Goal: Find specific page/section

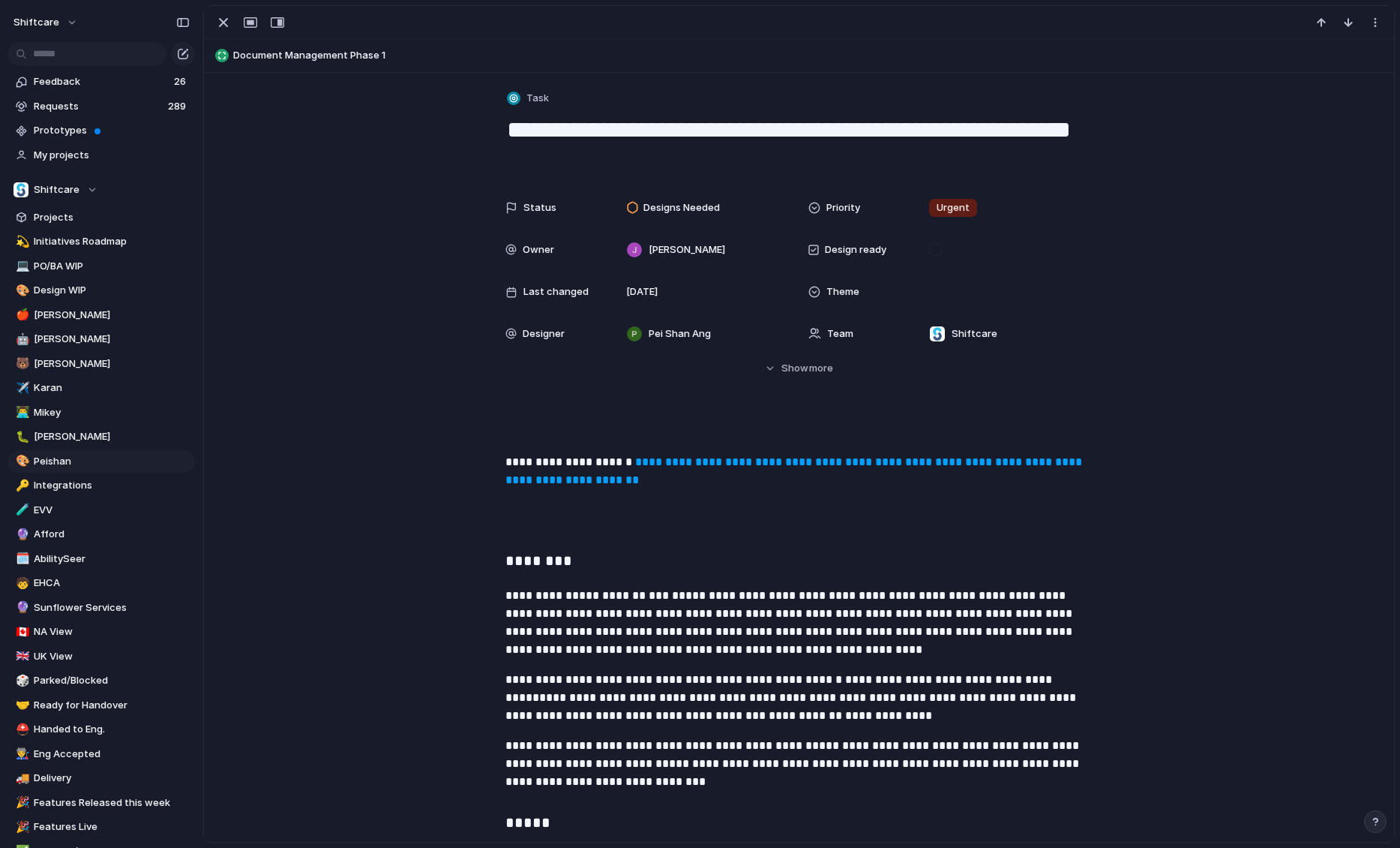
scroll to position [2634, 0]
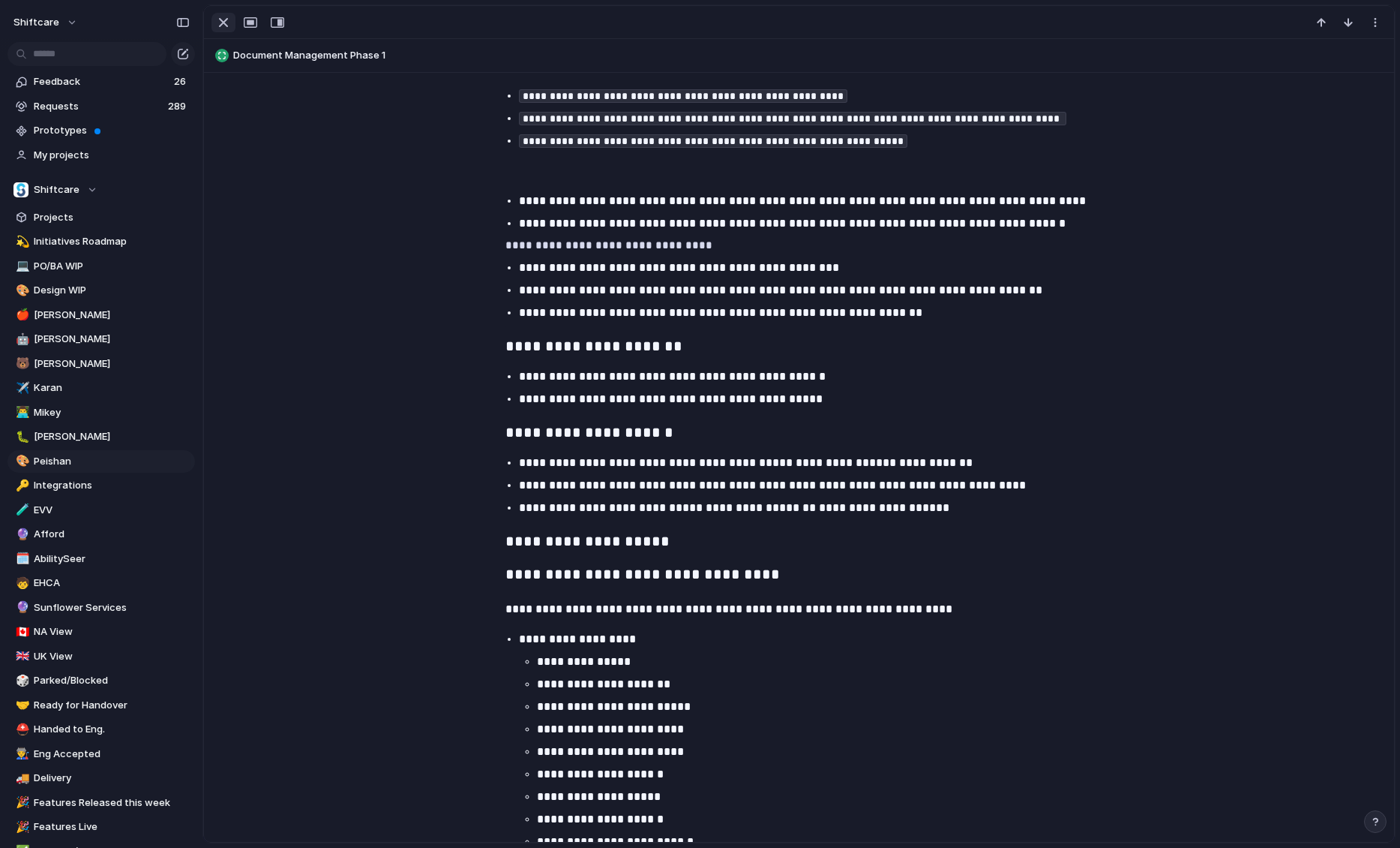
click at [228, 24] on div "button" at bounding box center [224, 22] width 18 height 18
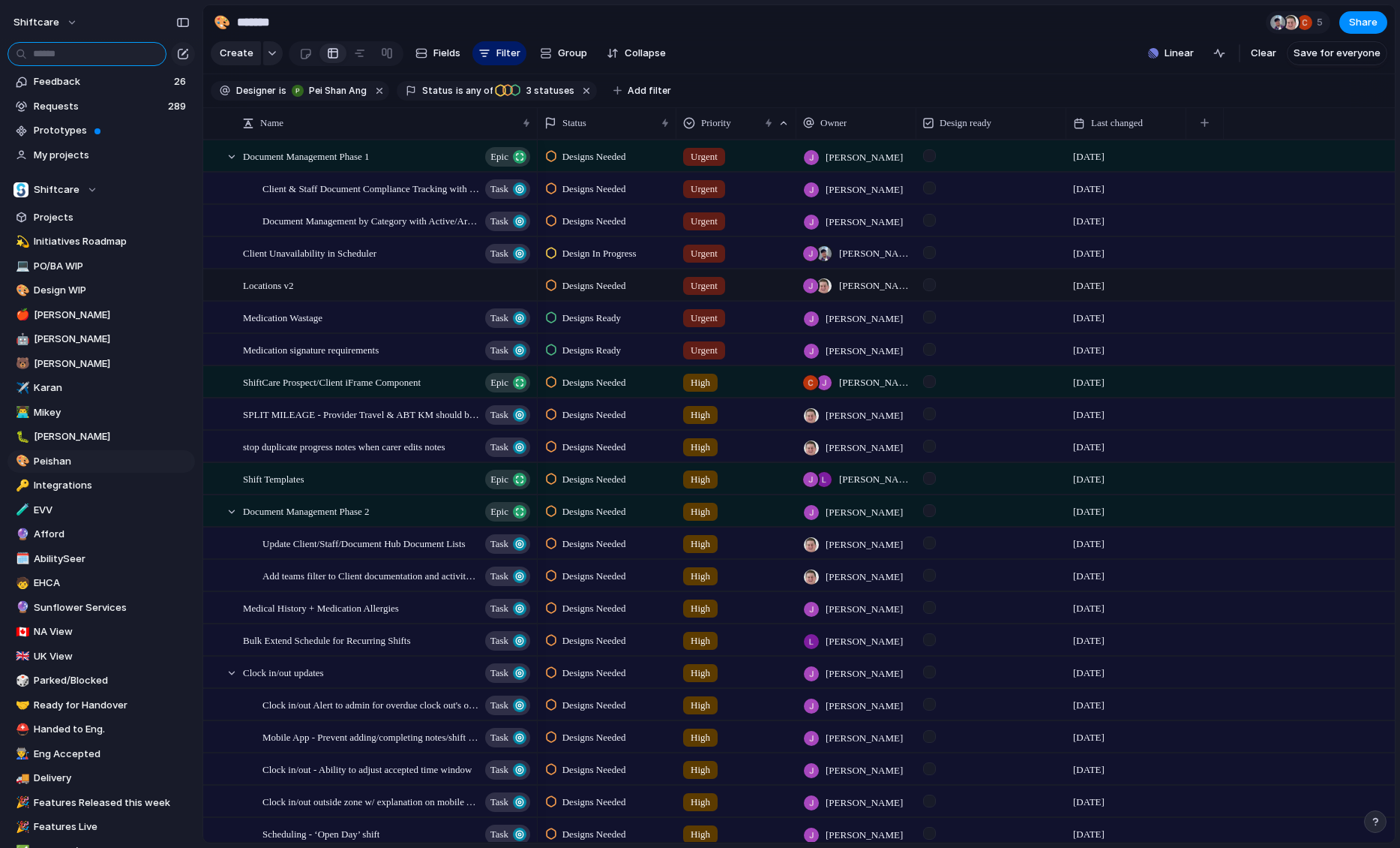
click at [108, 56] on input "text" at bounding box center [87, 54] width 159 height 24
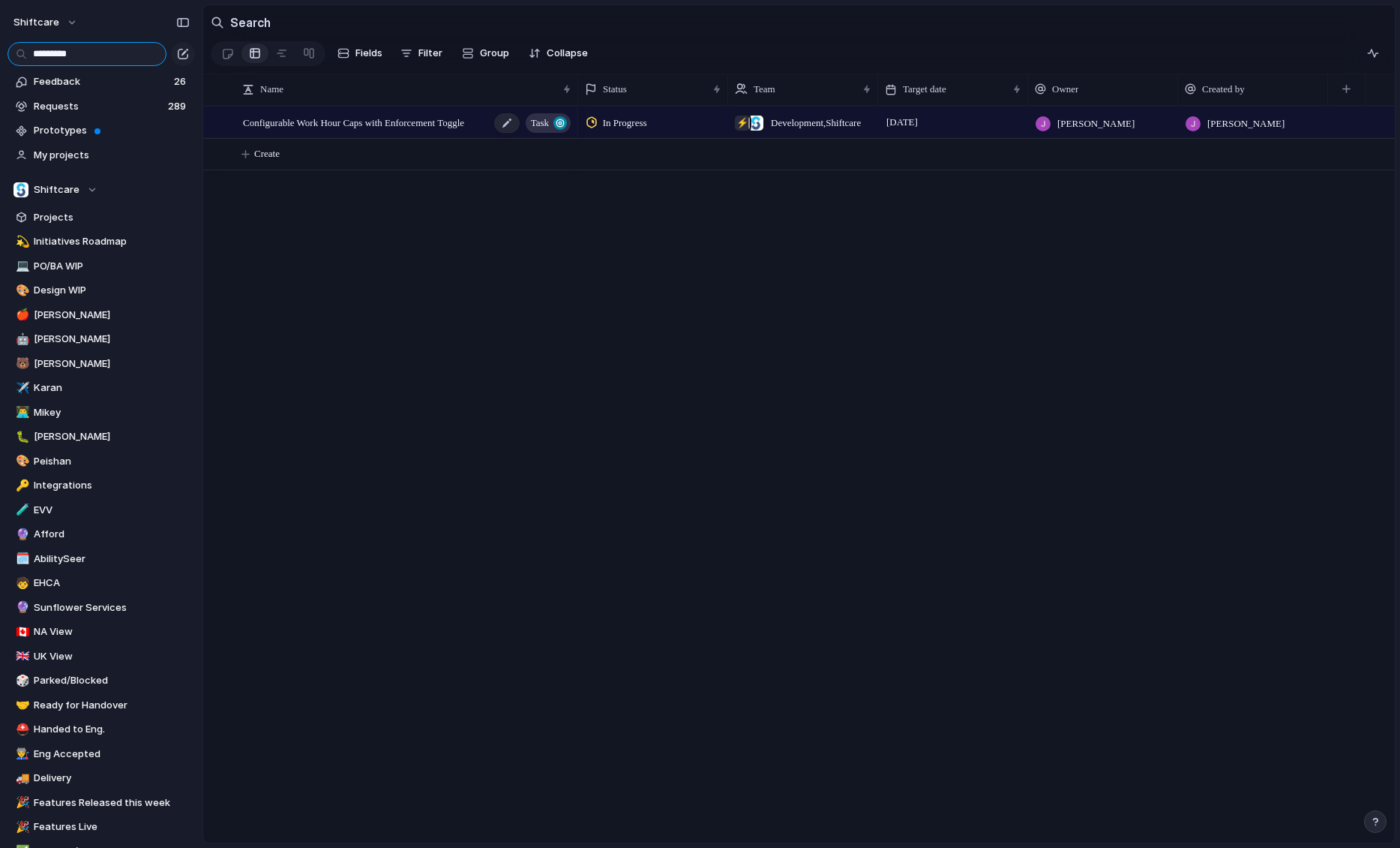
type input "*********"
click at [307, 123] on span "Configurable Work Hour Caps with Enforcement Toggle" at bounding box center [353, 122] width 221 height 17
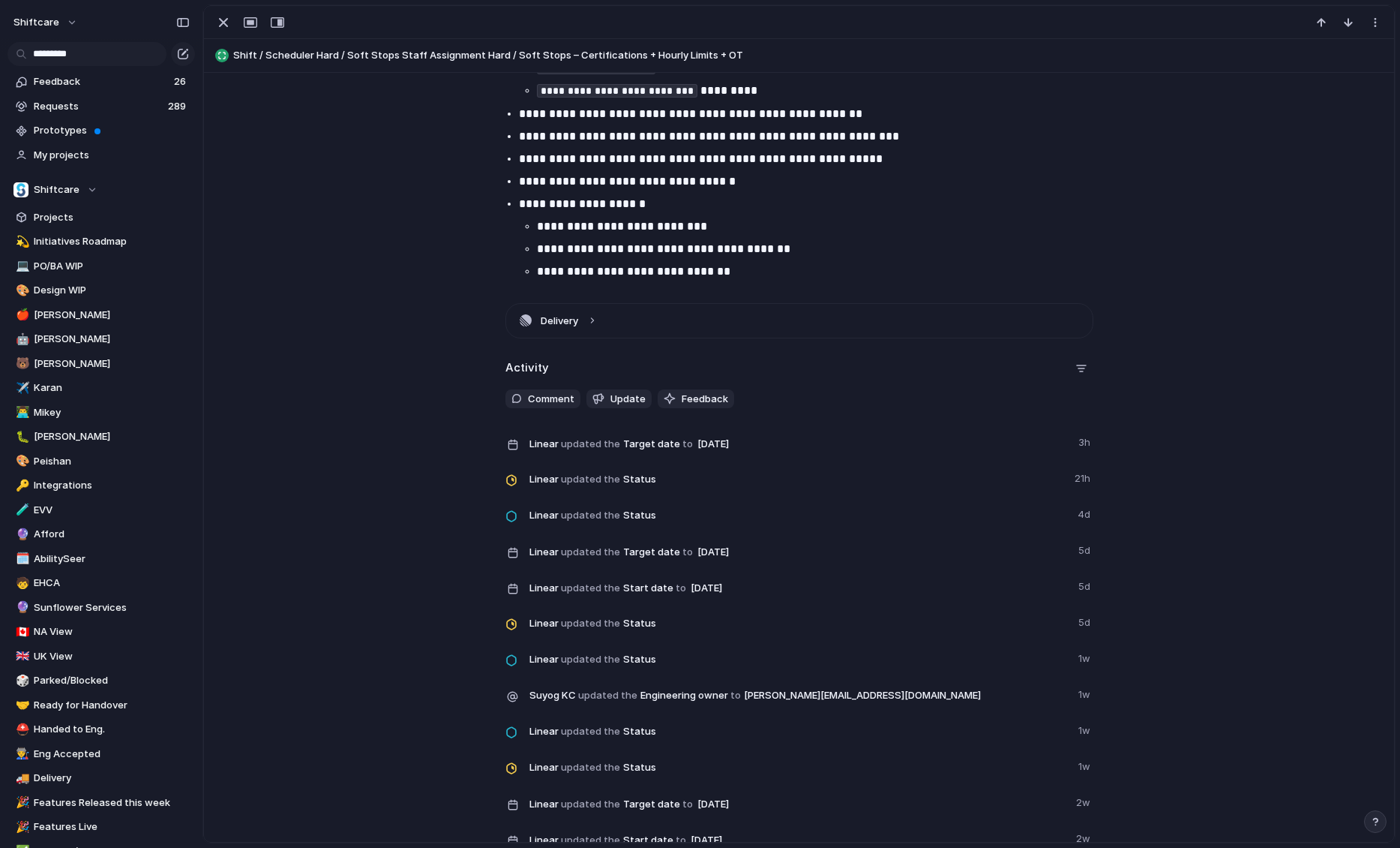
scroll to position [3570, 0]
